Goal: Register for event/course

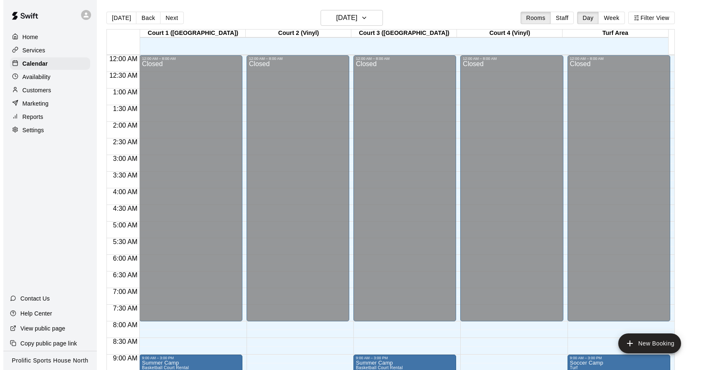
scroll to position [472, 0]
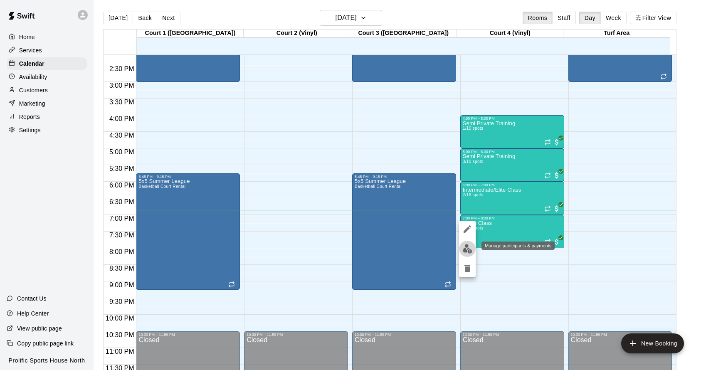
click at [467, 244] on img "edit" at bounding box center [468, 249] width 10 height 10
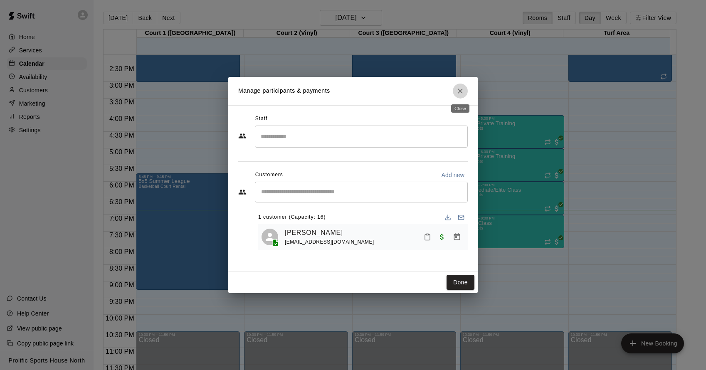
click at [460, 89] on icon "Close" at bounding box center [460, 91] width 8 height 8
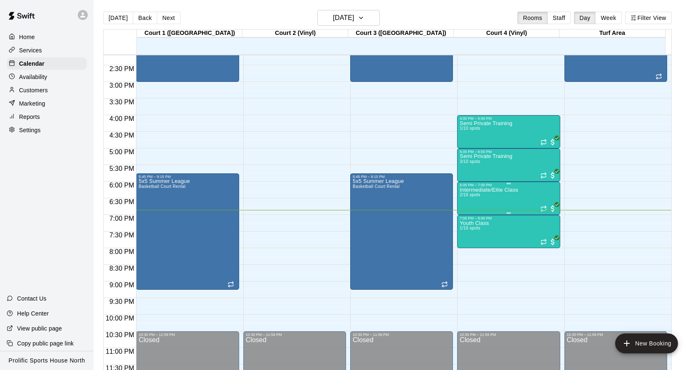
click at [496, 198] on div "Intermediate/Elite Class 2/16 spots" at bounding box center [488, 372] width 59 height 370
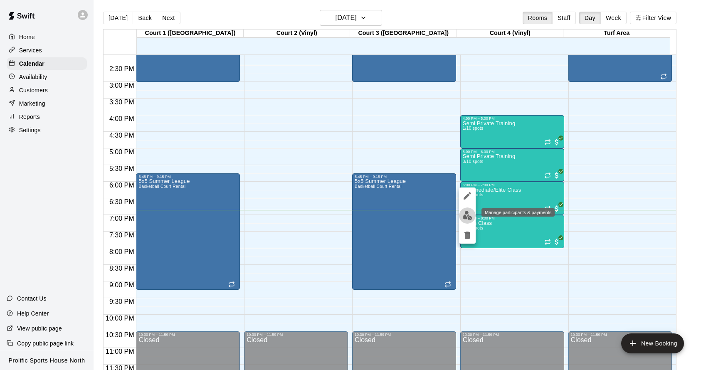
click at [469, 212] on img "edit" at bounding box center [468, 216] width 10 height 10
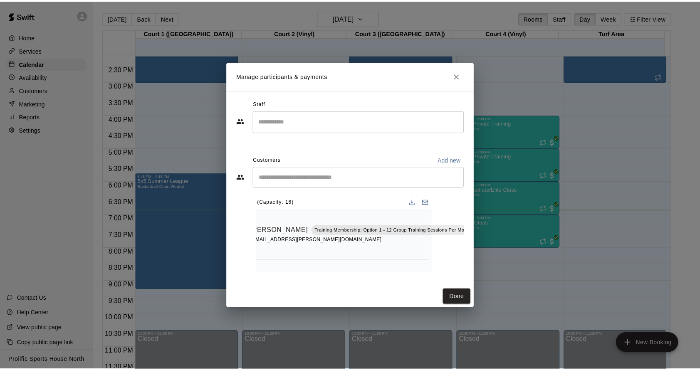
scroll to position [0, 0]
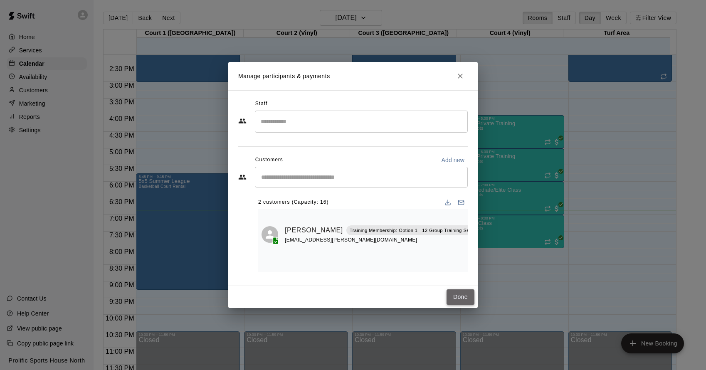
click at [463, 299] on button "Done" at bounding box center [461, 296] width 28 height 15
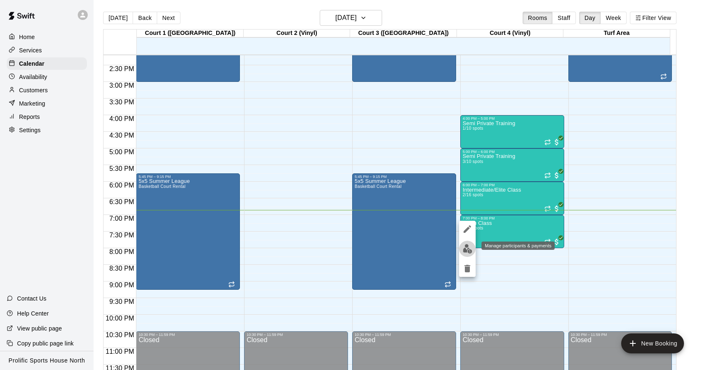
click at [472, 248] on img "edit" at bounding box center [468, 249] width 10 height 10
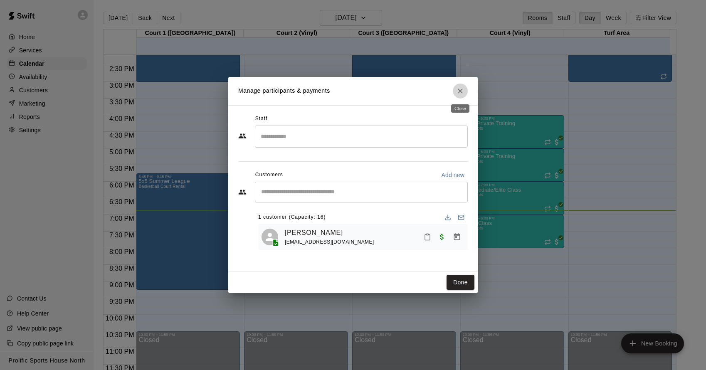
click at [462, 88] on icon "Close" at bounding box center [460, 91] width 8 height 8
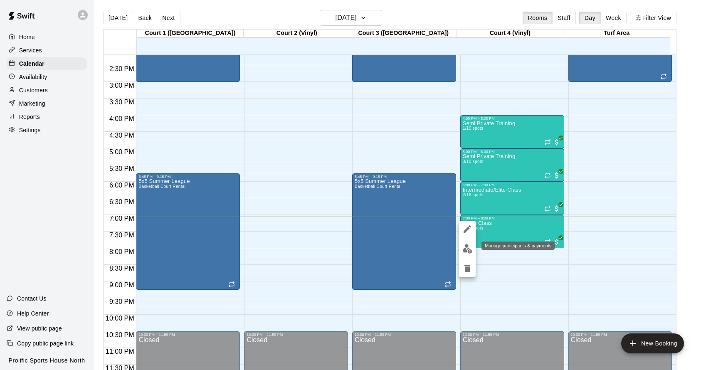
click at [469, 249] on img "edit" at bounding box center [468, 249] width 10 height 10
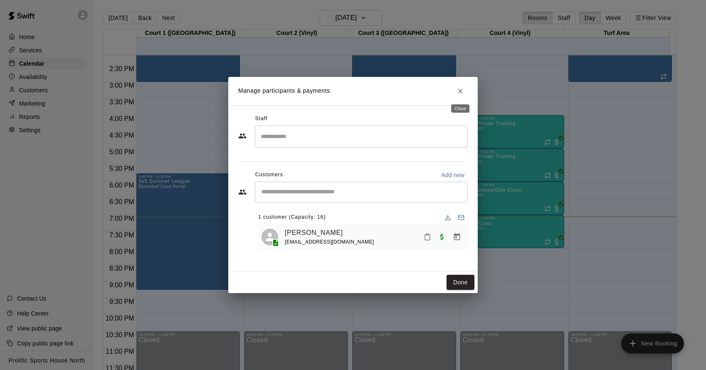
click at [457, 86] on button "Close" at bounding box center [460, 91] width 15 height 15
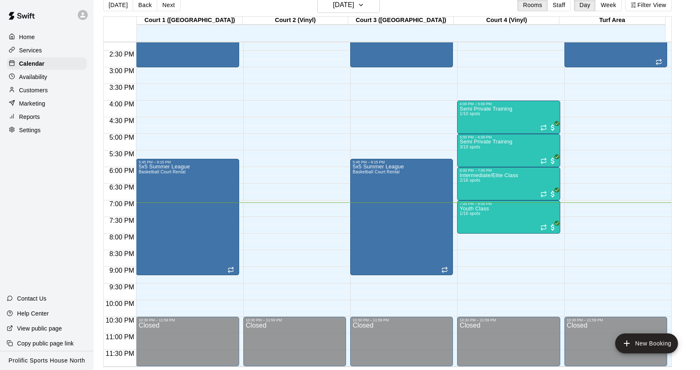
scroll to position [13, 0]
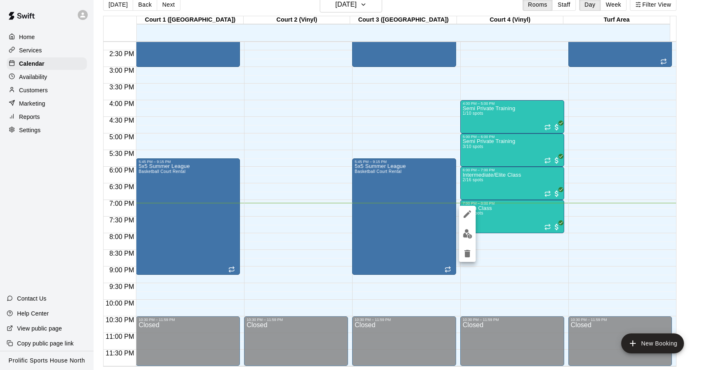
click at [645, 206] on div at bounding box center [353, 185] width 706 height 370
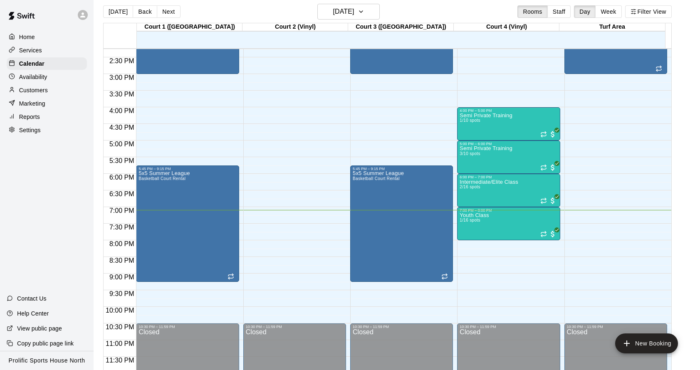
scroll to position [0, 0]
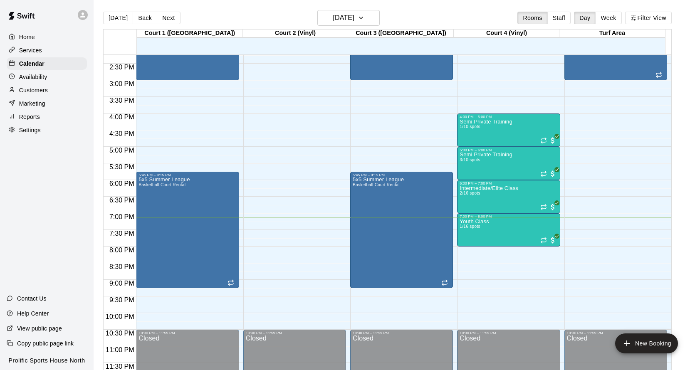
click at [138, 17] on button "Back" at bounding box center [145, 18] width 25 height 12
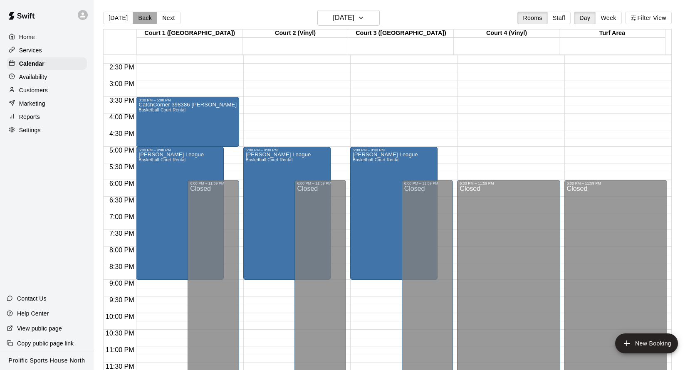
click at [137, 16] on button "Back" at bounding box center [145, 18] width 25 height 12
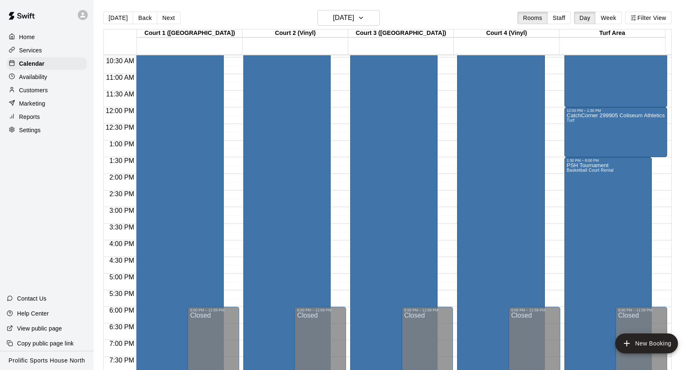
scroll to position [228, 0]
